Goal: Information Seeking & Learning: Learn about a topic

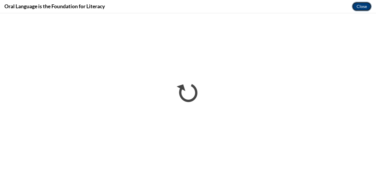
click at [365, 10] on button "Close" at bounding box center [362, 6] width 20 height 9
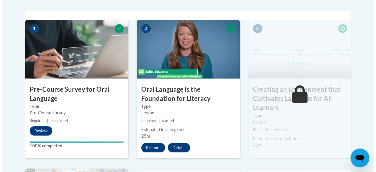
scroll to position [201, 0]
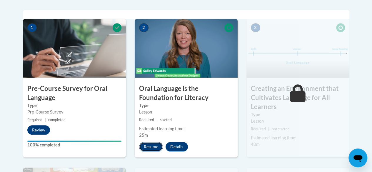
click at [151, 150] on button "Resume" at bounding box center [151, 146] width 24 height 9
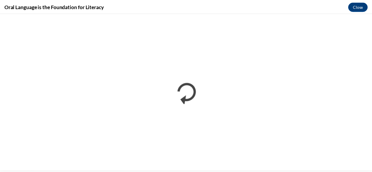
scroll to position [0, 0]
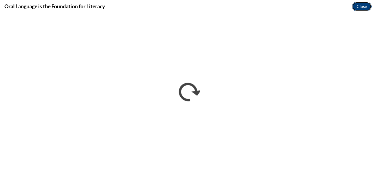
click at [358, 9] on button "Close" at bounding box center [362, 6] width 20 height 9
